Goal: Information Seeking & Learning: Learn about a topic

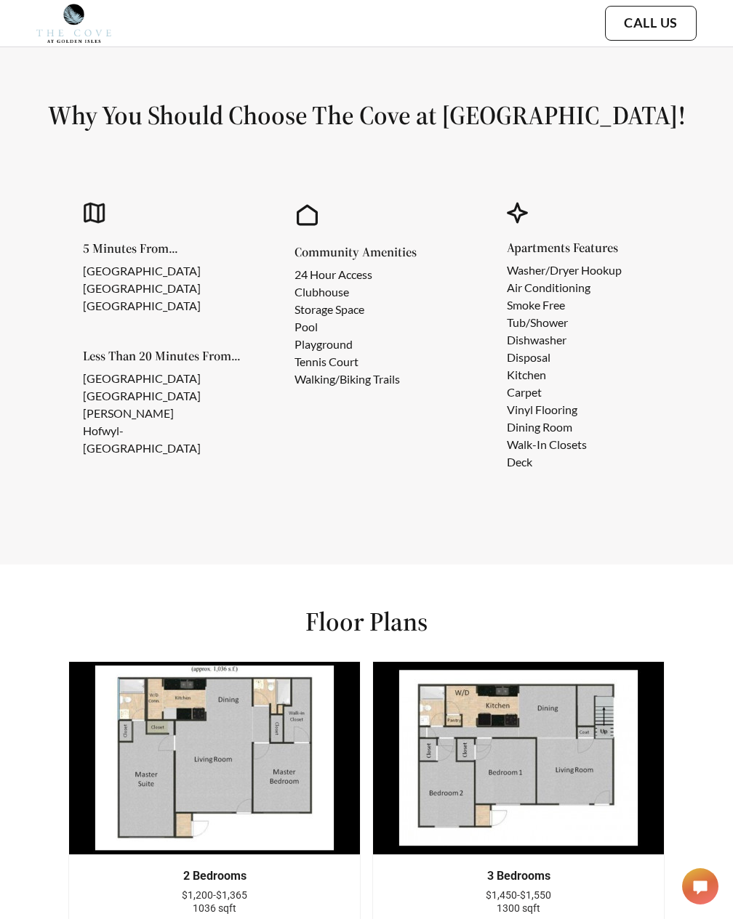
scroll to position [1817, 0]
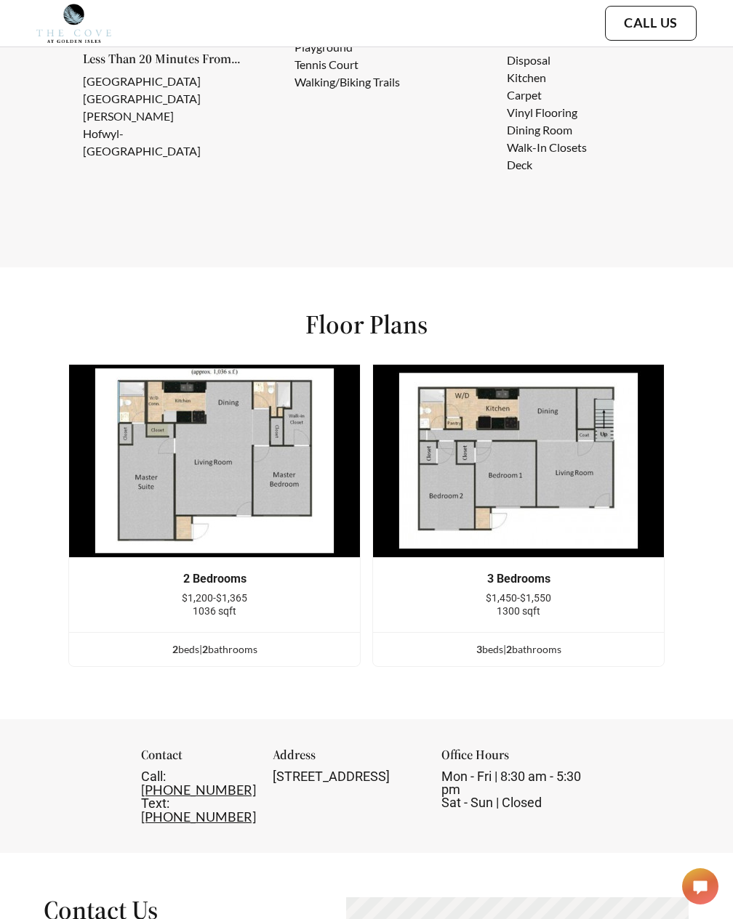
click at [246, 507] on img at bounding box center [214, 461] width 292 height 194
click at [231, 586] on div "2 Bedrooms" at bounding box center [214, 579] width 247 height 13
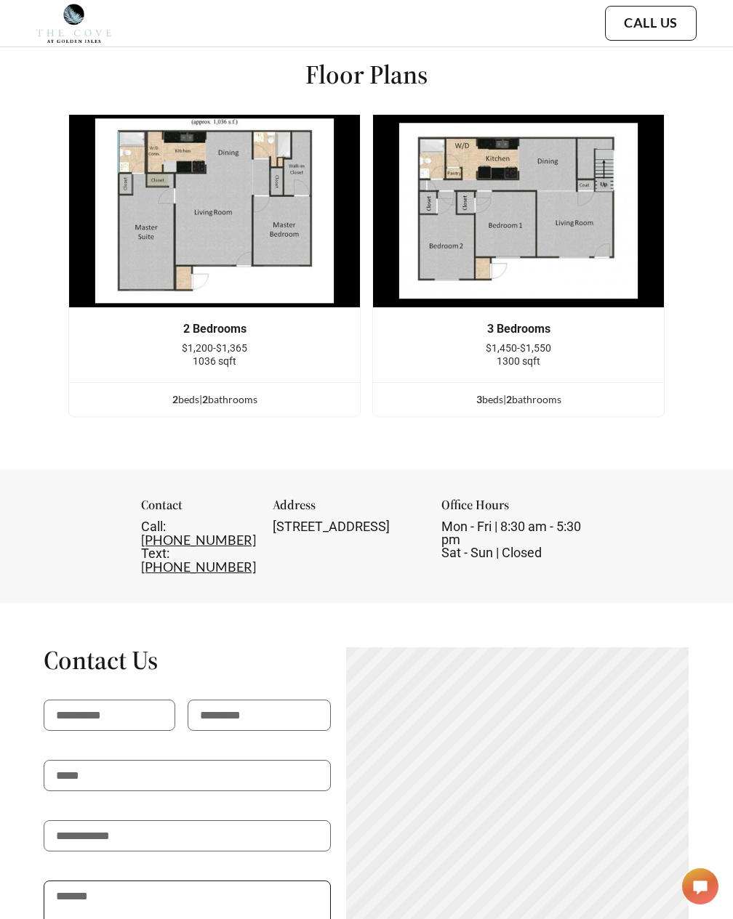
scroll to position [1797, 0]
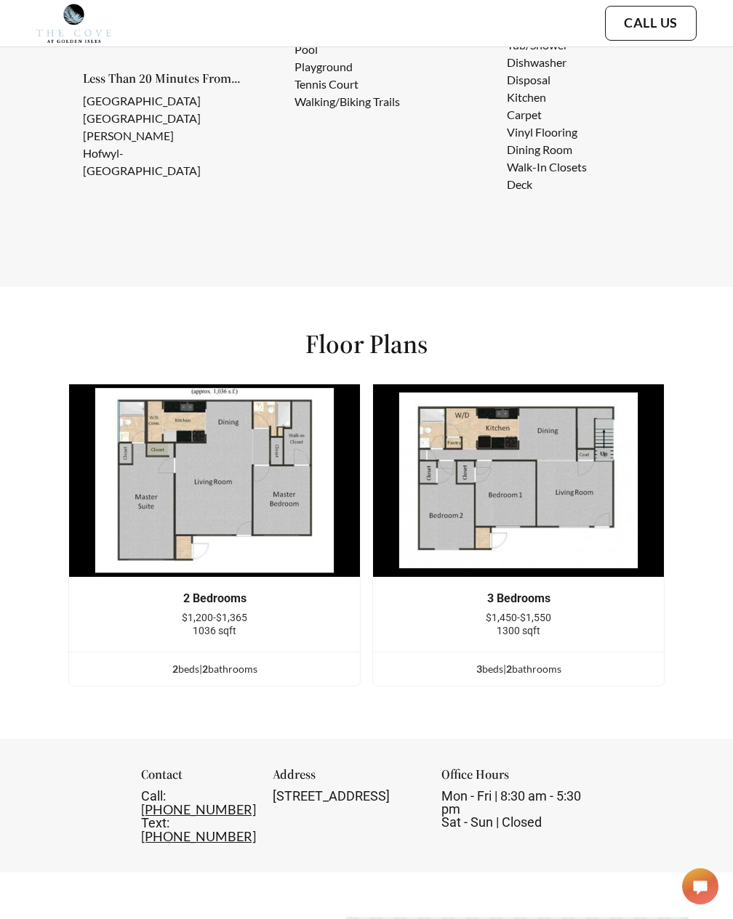
click at [217, 480] on img at bounding box center [214, 481] width 292 height 194
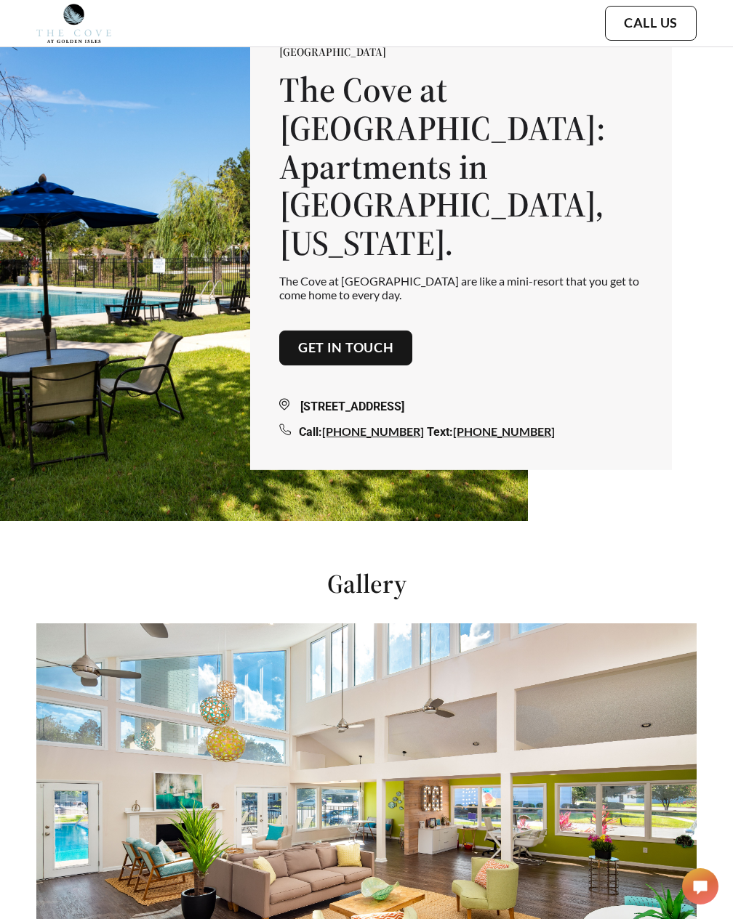
scroll to position [0, 0]
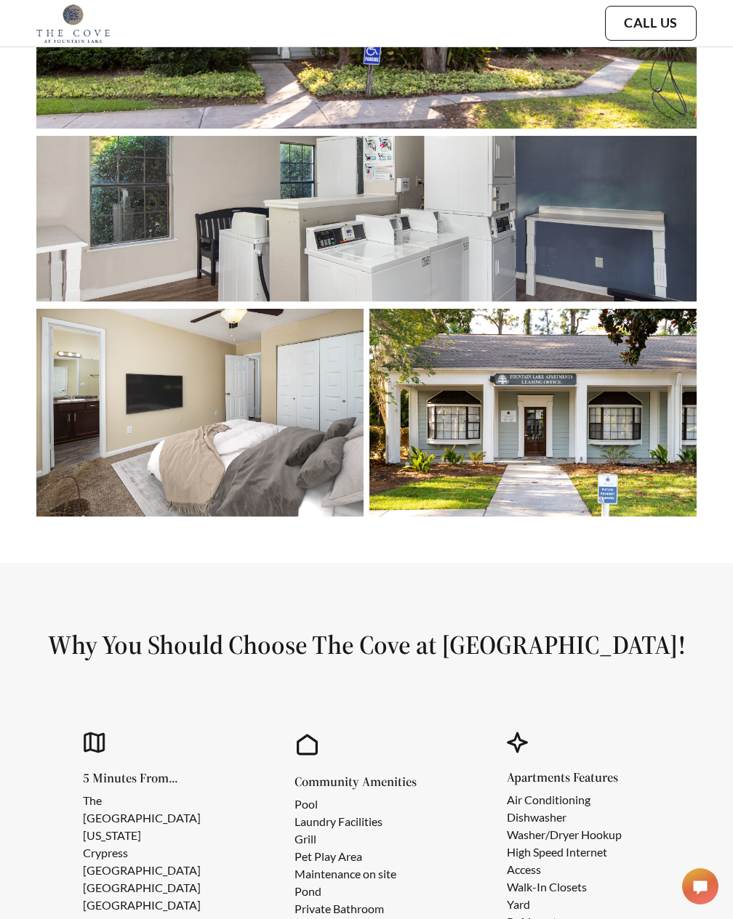
scroll to position [872, 0]
